Goal: Task Accomplishment & Management: Manage account settings

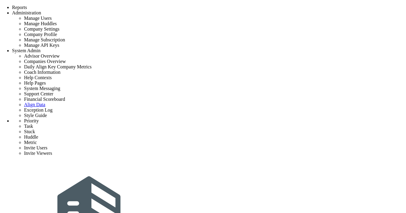
click at [90, 6] on div "Tasks" at bounding box center [84, 3] width 12 height 6
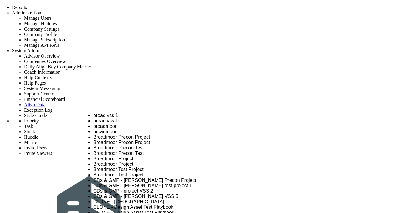
type input "Click to search Project or Phase and Huddles"
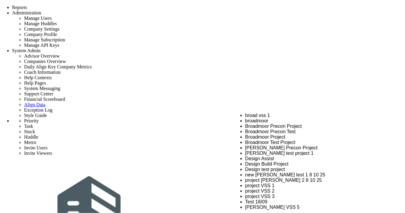
type input "Click to search Projects"
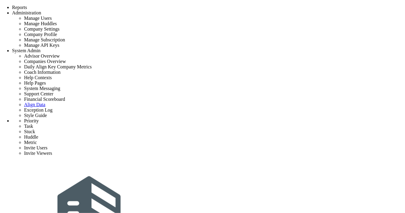
type input "Click to search Project or Phase and Huddles"
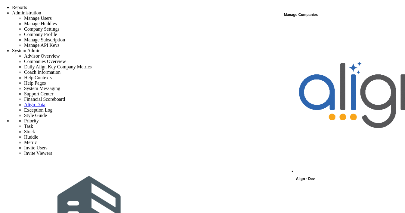
click at [302, 16] on div "Manage Companies" at bounding box center [344, 15] width 120 height 8
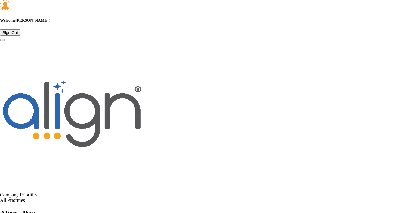
scroll to position [334, 0]
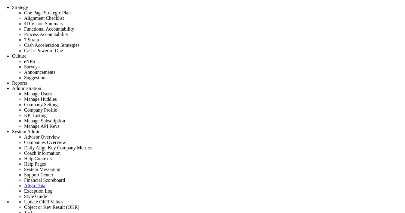
scroll to position [21, 51]
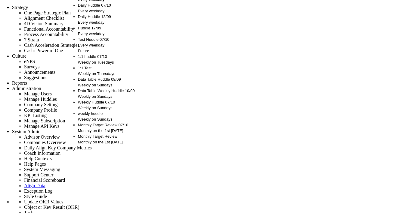
scroll to position [0, 0]
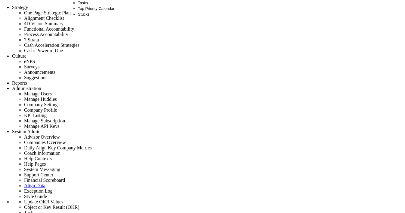
click at [88, 6] on div "Tasks" at bounding box center [96, 3] width 36 height 6
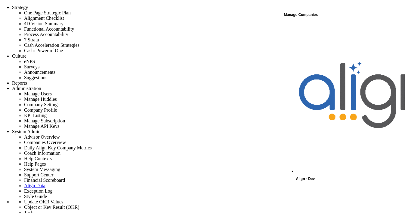
click at [301, 16] on div "Manage Companies" at bounding box center [344, 15] width 120 height 8
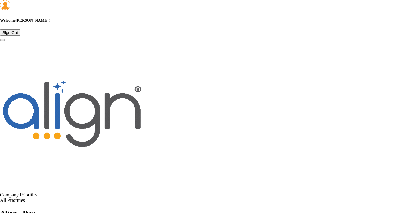
click at [20, 29] on button "Sign Out" at bounding box center [10, 32] width 20 height 6
